Goal: Task Accomplishment & Management: Use online tool/utility

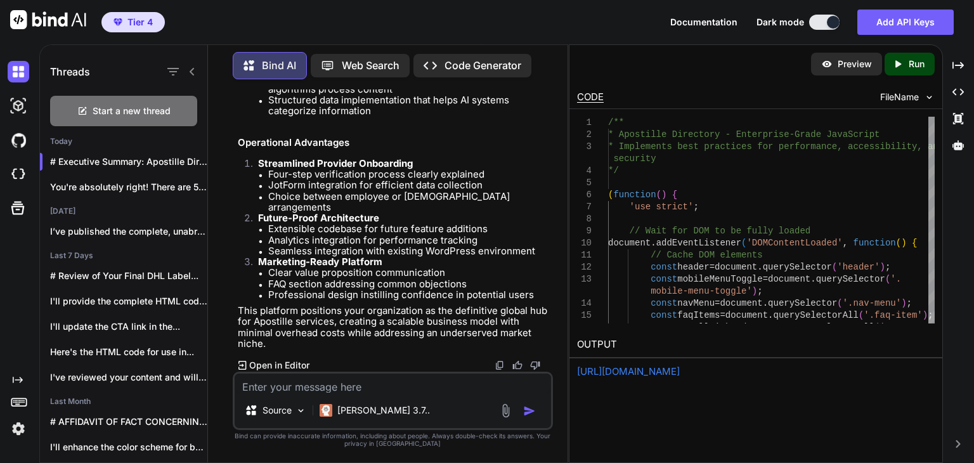
scroll to position [0, 238]
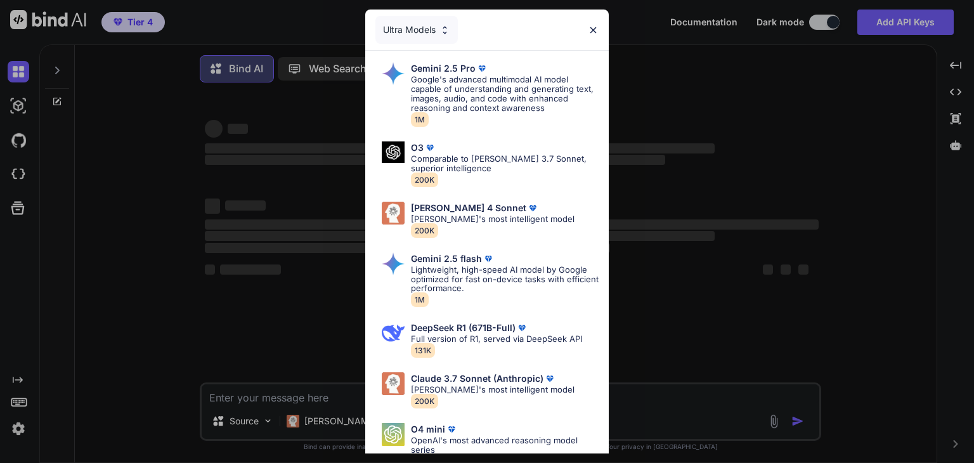
click at [58, 62] on div "Ultra Models Gemini 2.5 Pro Google's advanced multimodal AI model capable of un…" at bounding box center [487, 231] width 974 height 463
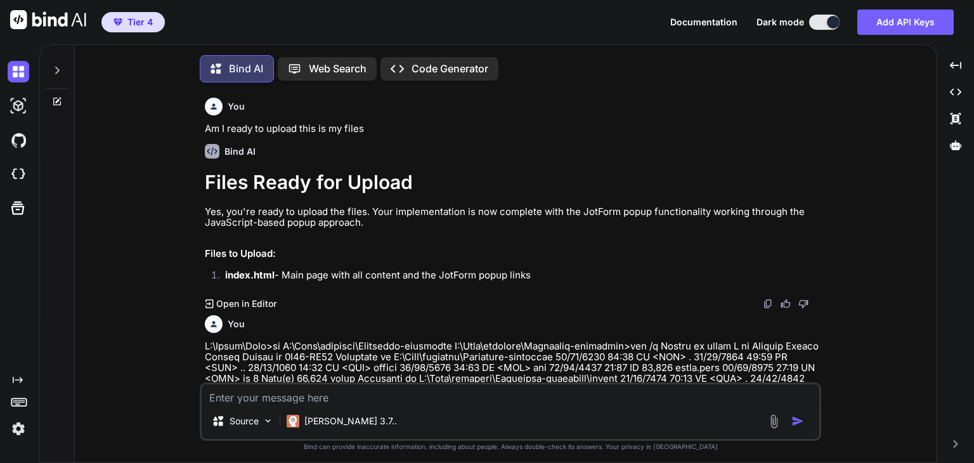
scroll to position [5, 0]
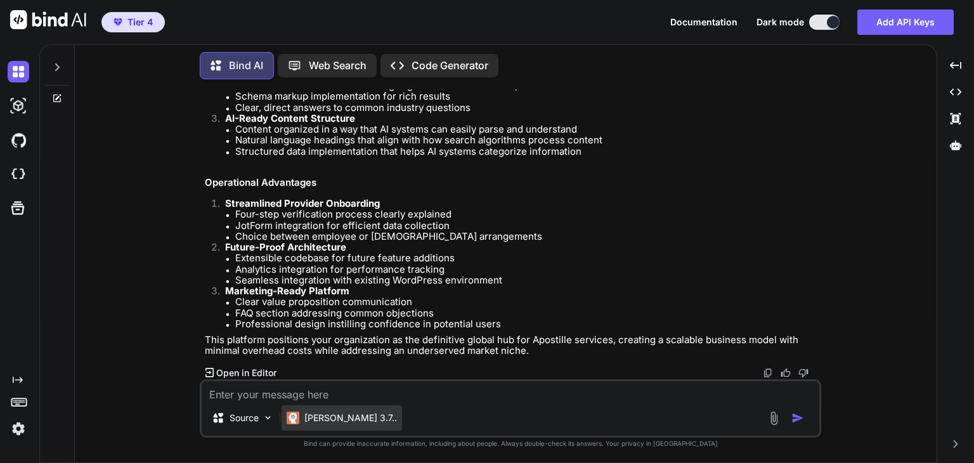
click at [317, 414] on p "[PERSON_NAME] 3.7.." at bounding box center [350, 418] width 93 height 13
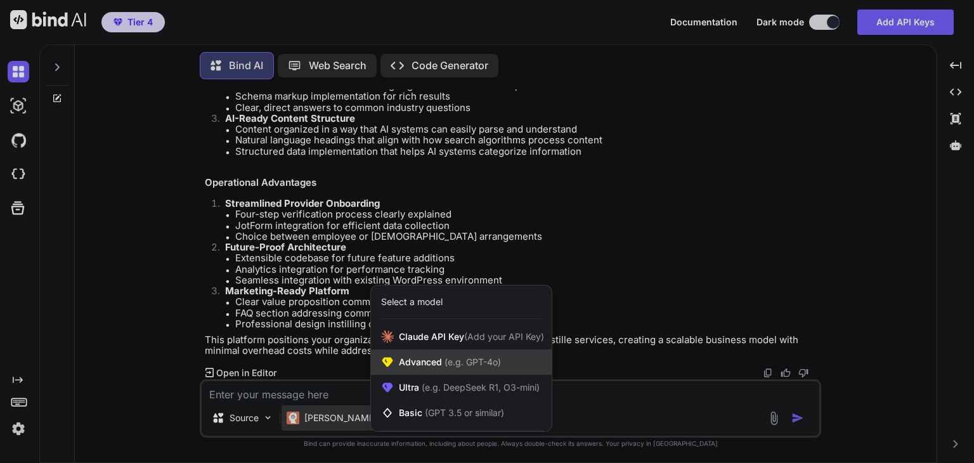
scroll to position [4024, 0]
click at [431, 365] on span "Advanced (e.g. GPT-4o)" at bounding box center [450, 362] width 102 height 13
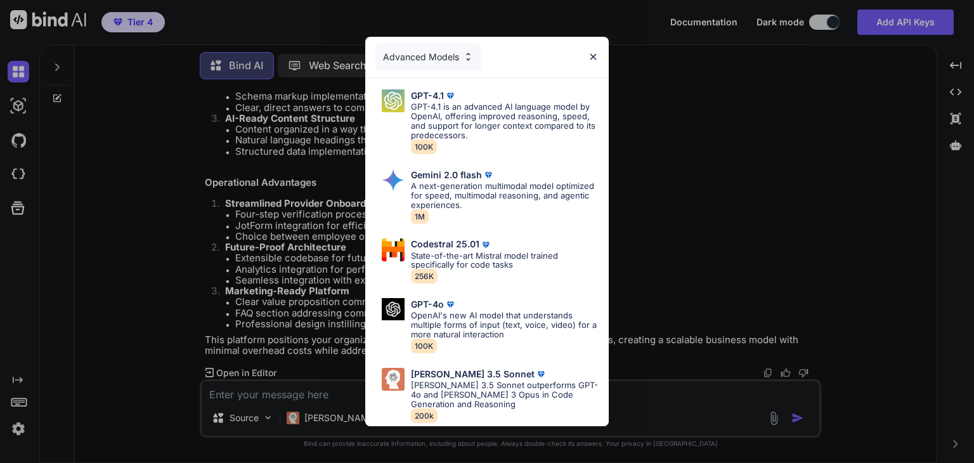
click at [343, 409] on div "Advanced Models GPT-4.1 GPT-4.1 is an advanced AI language model by OpenAI, off…" at bounding box center [487, 231] width 974 height 463
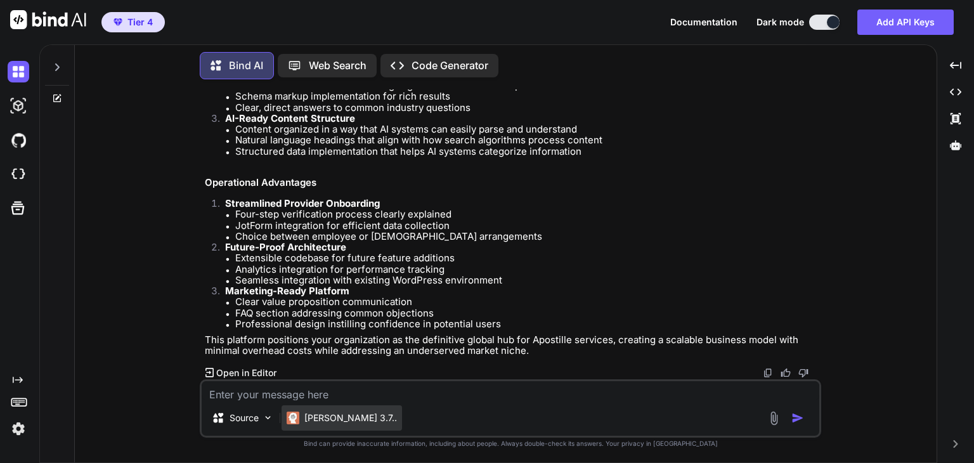
click at [355, 413] on div "[PERSON_NAME] 3.7.." at bounding box center [342, 417] width 121 height 25
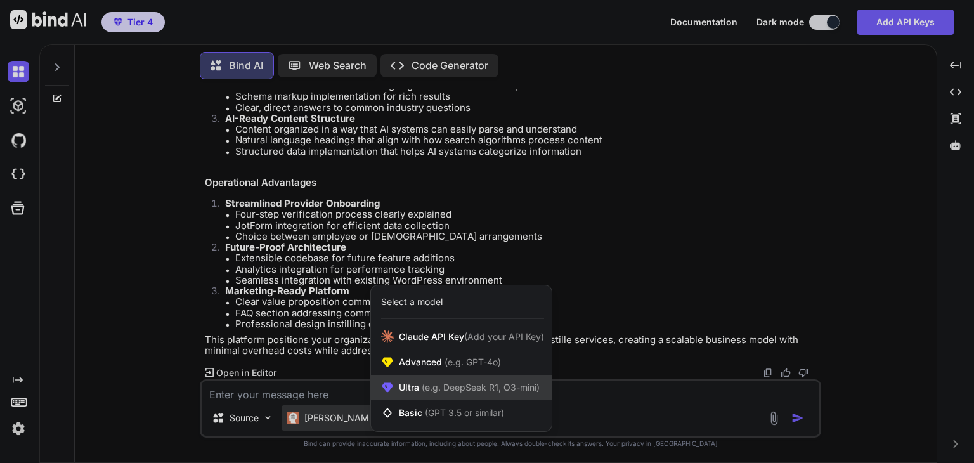
click at [462, 376] on div "Ultra (e.g. DeepSeek R1, O3-mini)" at bounding box center [461, 387] width 181 height 25
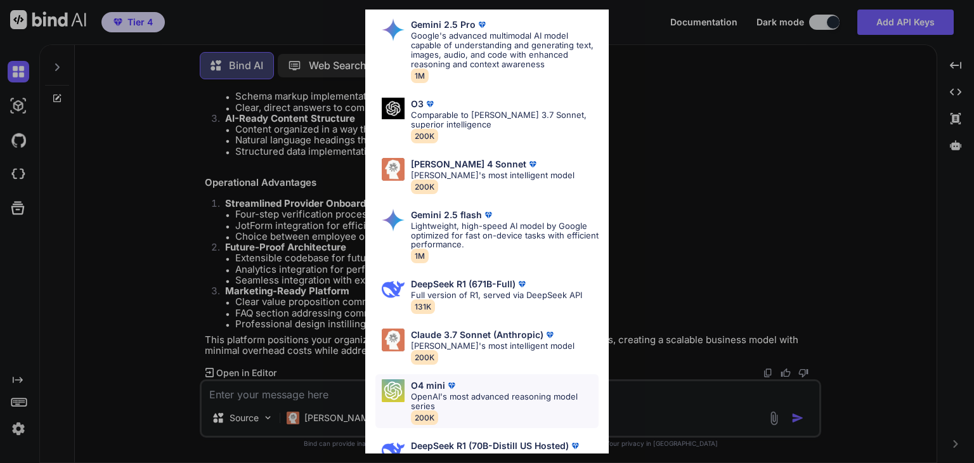
scroll to position [0, 0]
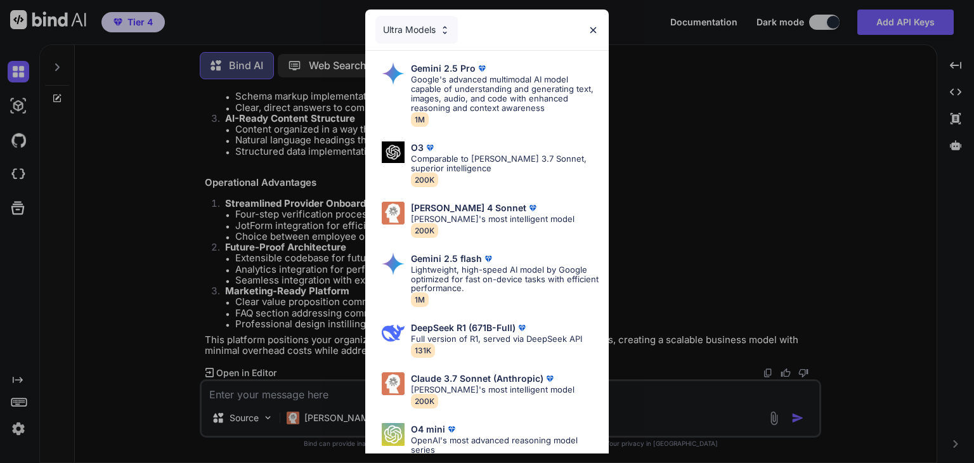
drag, startPoint x: 450, startPoint y: 416, endPoint x: 455, endPoint y: 422, distance: 7.7
click at [453, 423] on img at bounding box center [451, 429] width 13 height 13
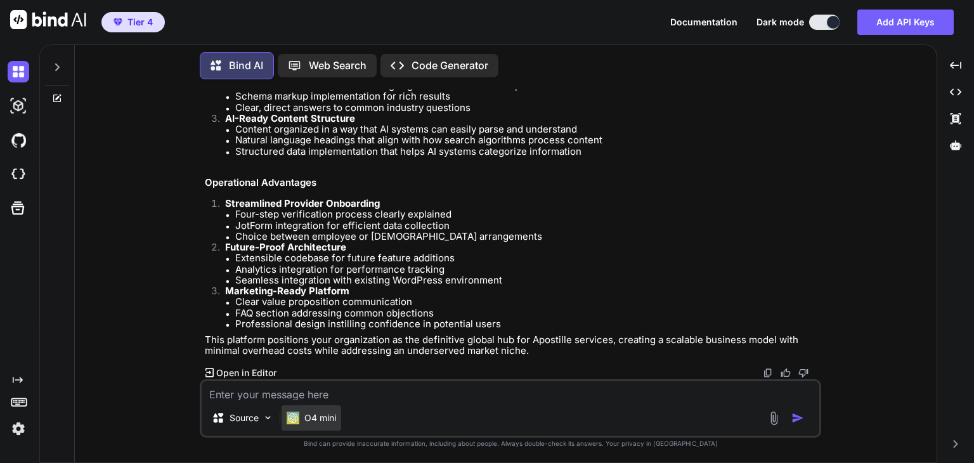
click at [323, 419] on p "O4 mini" at bounding box center [320, 418] width 32 height 13
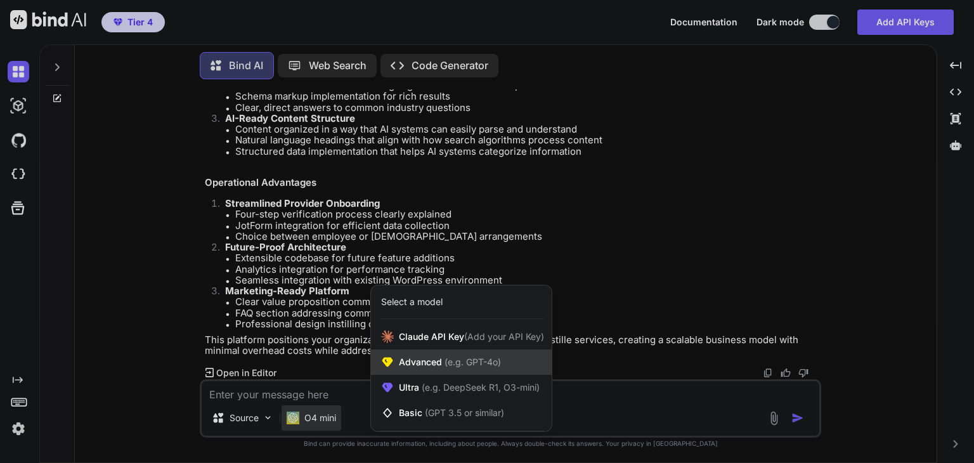
click at [447, 351] on div "Advanced (e.g. GPT-4o)" at bounding box center [461, 362] width 181 height 25
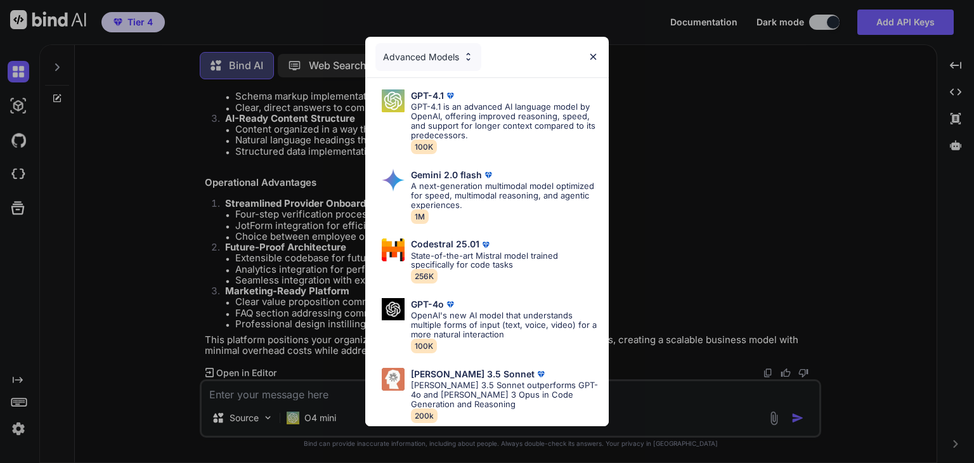
click at [333, 409] on div "Advanced Models GPT-4.1 GPT-4.1 is an advanced AI language model by OpenAI, off…" at bounding box center [487, 231] width 974 height 463
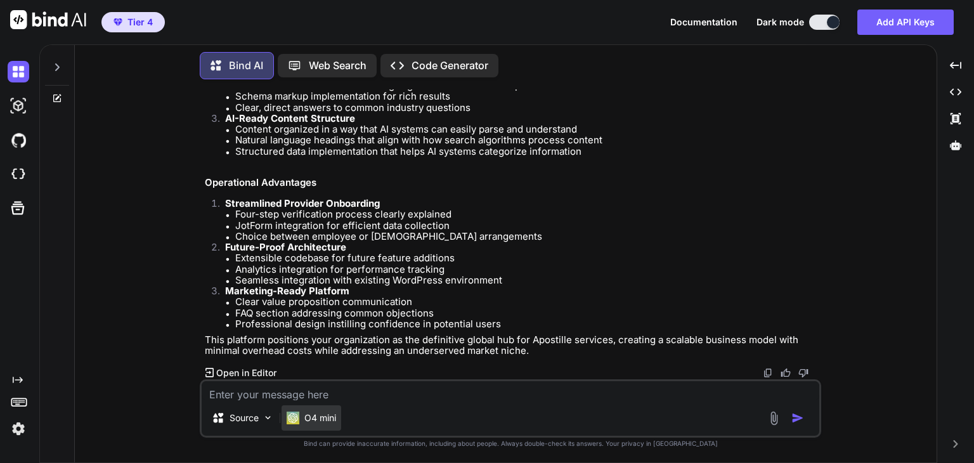
click at [320, 424] on div "O4 mini" at bounding box center [312, 417] width 60 height 25
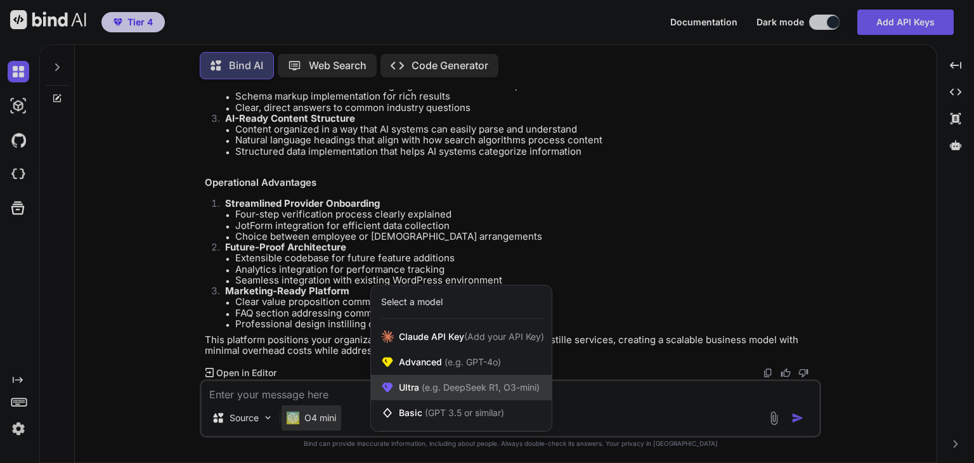
click at [451, 395] on div "Ultra (e.g. DeepSeek R1, O3-mini)" at bounding box center [461, 387] width 181 height 25
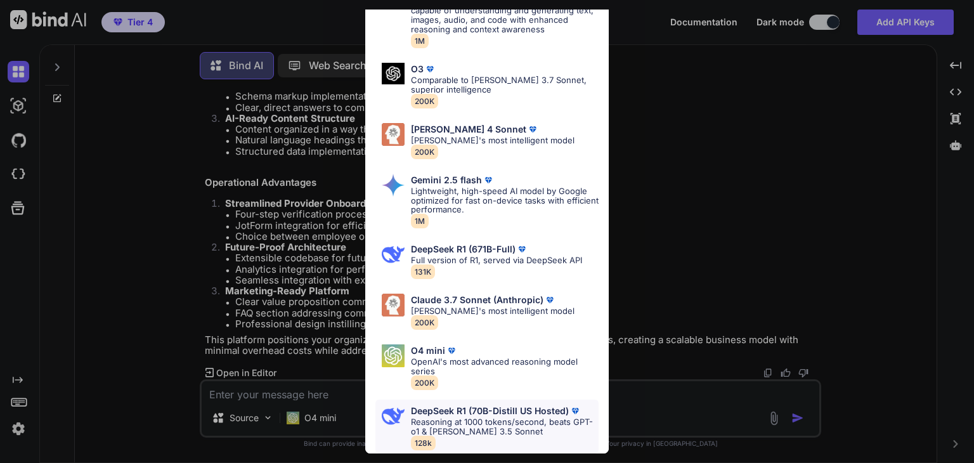
scroll to position [85, 0]
click at [454, 417] on p "Reasoning at 1000 tokens/second, beats GPT-o1 & [PERSON_NAME] 3.5 Sonnet" at bounding box center [505, 426] width 188 height 19
type textarea "x"
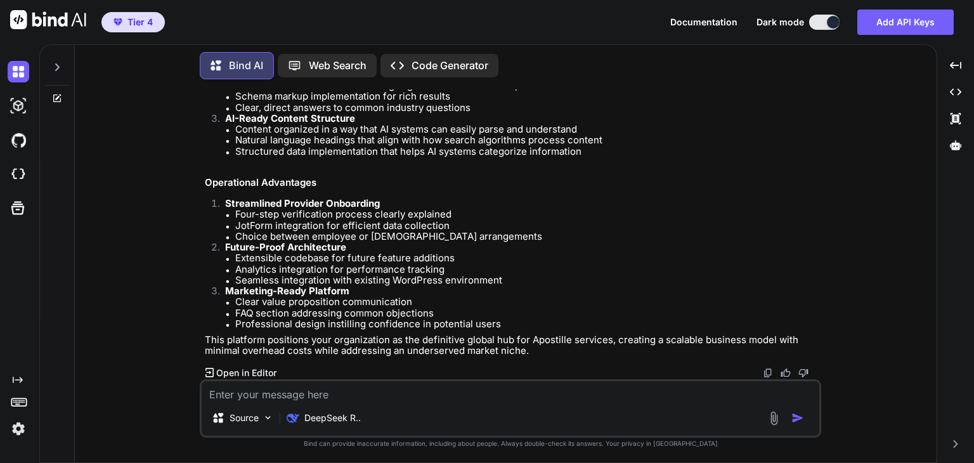
click at [393, 393] on textarea at bounding box center [511, 390] width 618 height 19
paste textarea "[PERSON_NAME] 1943"
type textarea "[PERSON_NAME] 1943"
type textarea "x"
type textarea "[PERSON_NAME] 1943"
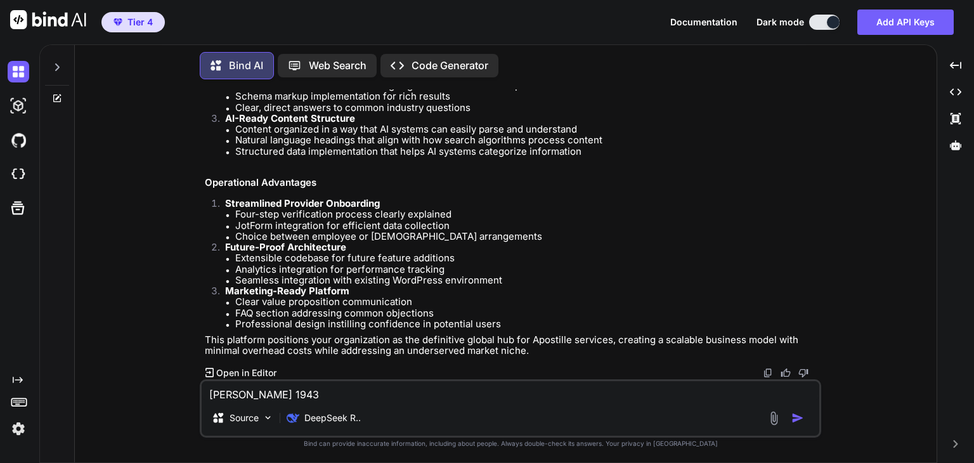
type textarea "x"
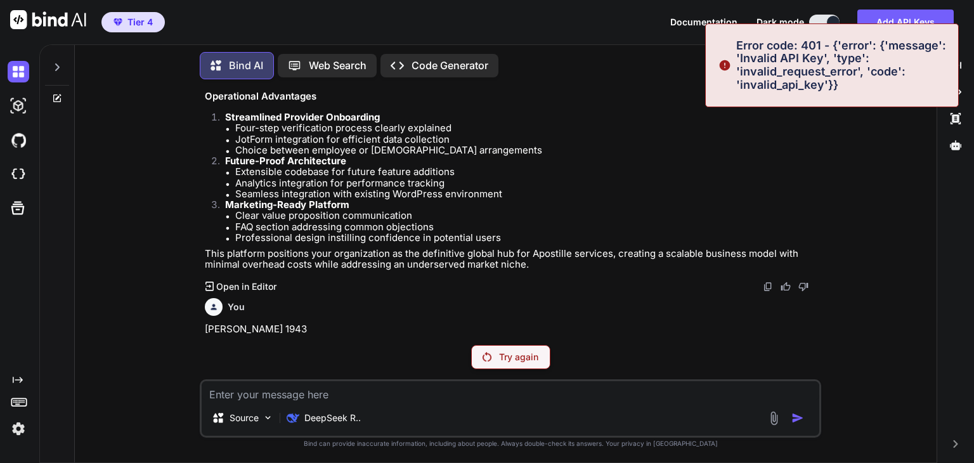
scroll to position [4061, 0]
click at [45, 79] on div at bounding box center [57, 64] width 24 height 44
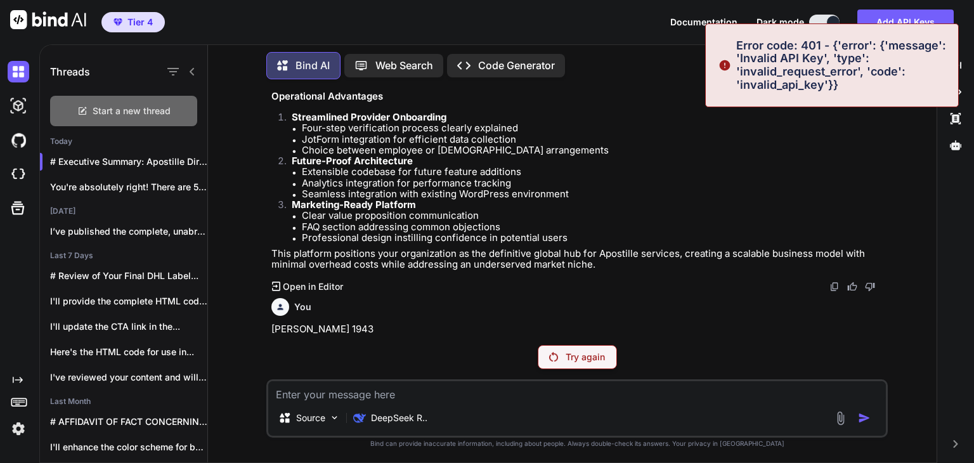
click at [114, 116] on div "Start a new thread" at bounding box center [123, 111] width 147 height 30
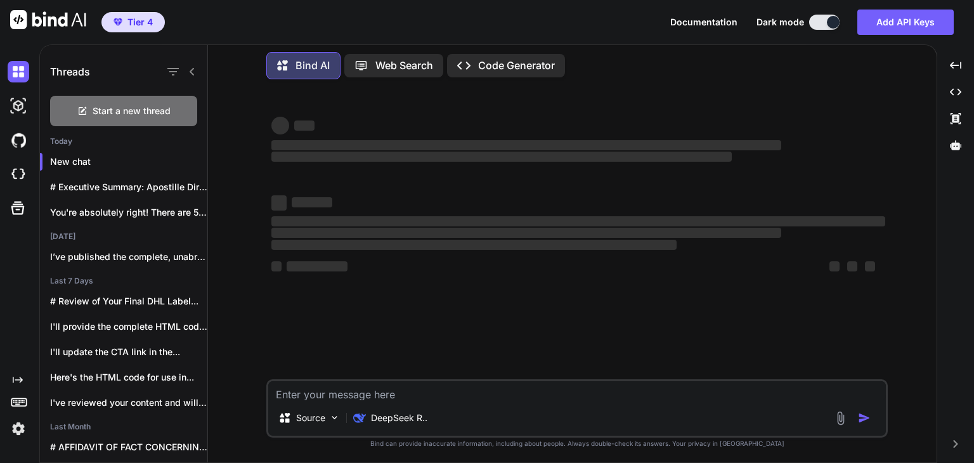
type textarea "x"
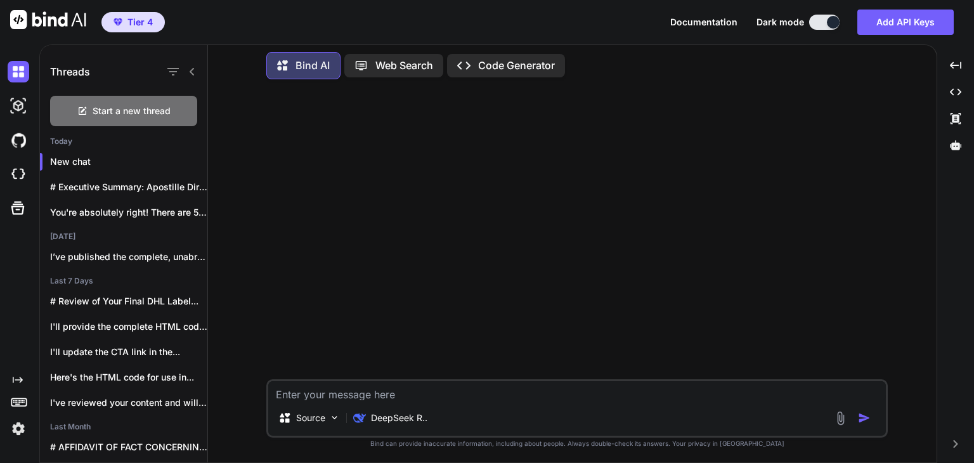
click at [409, 396] on textarea at bounding box center [577, 390] width 618 height 19
paste textarea "[PERSON_NAME] 1943"
type textarea "[PERSON_NAME] 1943"
type textarea "x"
type textarea "[PERSON_NAME] 1943"
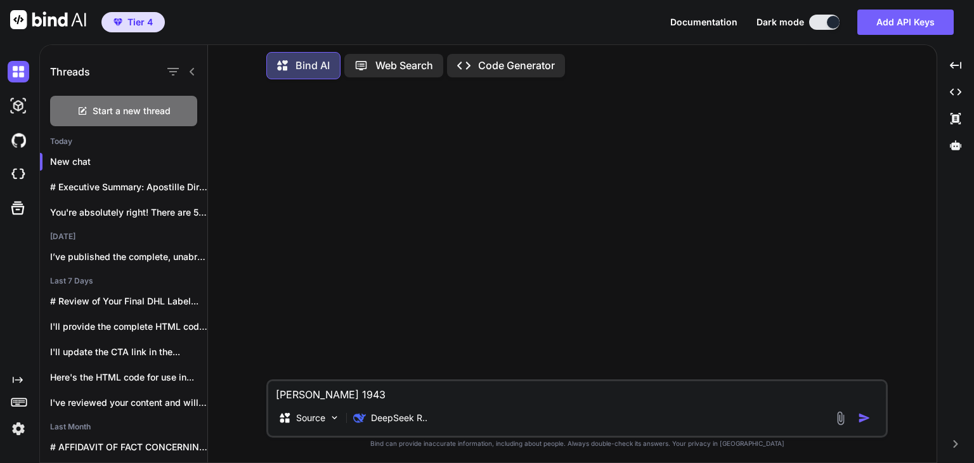
type textarea "x"
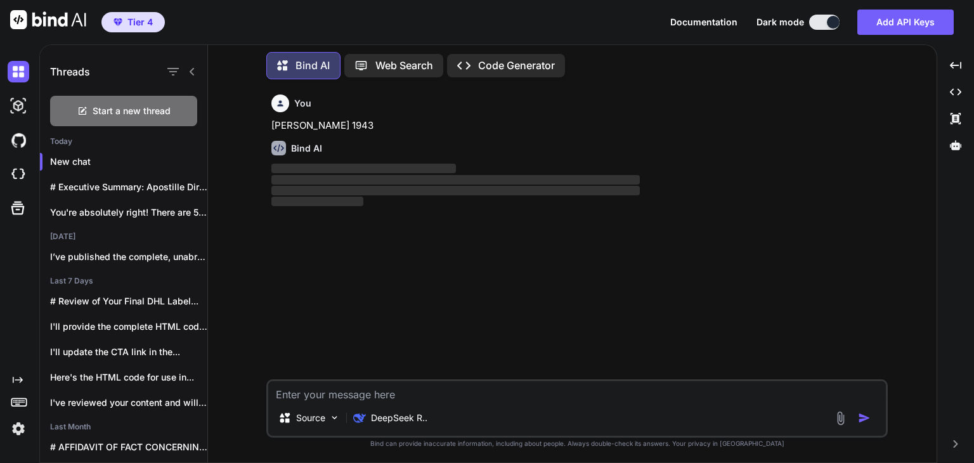
type textarea "x"
